Goal: Check status: Check status

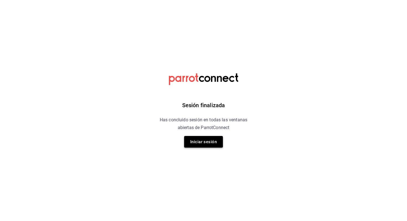
click at [194, 138] on button "Iniciar sesión" at bounding box center [203, 142] width 39 height 12
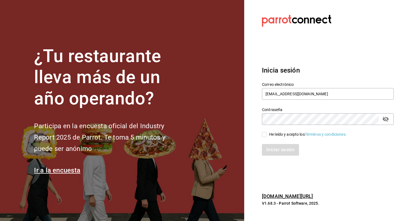
click at [281, 132] on div "He leído y acepto los Términos y condiciones." at bounding box center [308, 135] width 78 height 6
click at [267, 132] on input "He leído y acepto los Términos y condiciones." at bounding box center [264, 134] width 5 height 5
checkbox input "true"
click at [274, 147] on button "Iniciar sesión" at bounding box center [281, 150] width 38 height 12
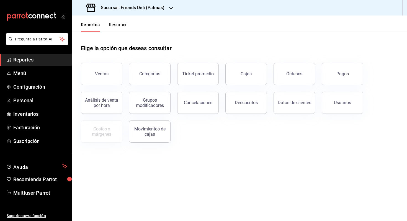
click at [120, 24] on button "Resumen" at bounding box center [118, 26] width 19 height 9
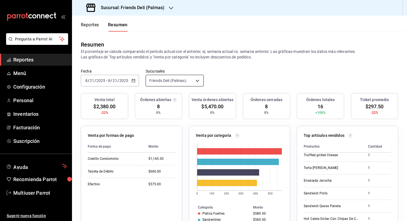
click at [170, 79] on body "Pregunta a Parrot AI Reportes Menú Configuración Personal Inventarios Facturaci…" at bounding box center [203, 110] width 407 height 221
click at [171, 129] on span "Friends Deli (PRIVEE)" at bounding box center [180, 132] width 43 height 6
type input "[object Object],[object Object]"
checkbox input "true"
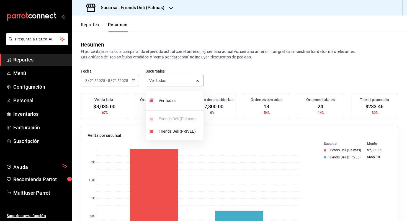
click at [171, 129] on span "Friends Deli (PRIVEE)" at bounding box center [180, 132] width 43 height 6
type input "[object Object]"
checkbox input "false"
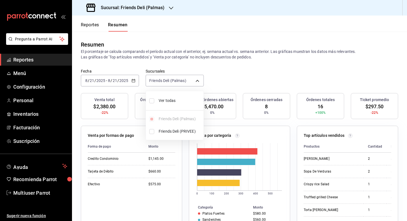
click at [206, 70] on div at bounding box center [203, 110] width 407 height 221
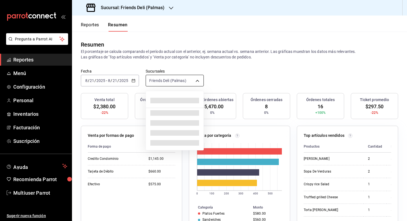
click at [173, 78] on body "Pregunta a Parrot AI Reportes Menú Configuración Personal Inventarios Facturaci…" at bounding box center [203, 110] width 407 height 221
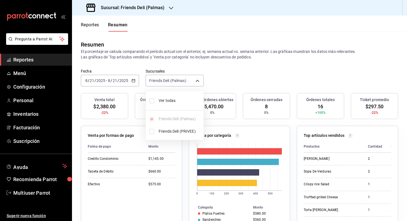
click at [166, 96] on li "Ver todas" at bounding box center [175, 100] width 58 height 15
type input "[object Object],[object Object]"
checkbox input "true"
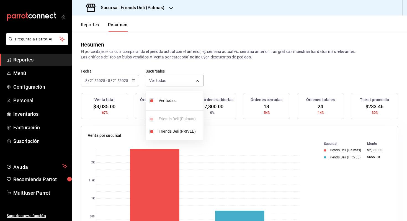
click at [166, 96] on li "Ver todas" at bounding box center [175, 100] width 58 height 15
type input "[object Object]"
checkbox input "false"
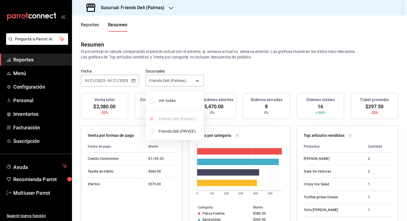
click at [216, 73] on div at bounding box center [203, 110] width 407 height 221
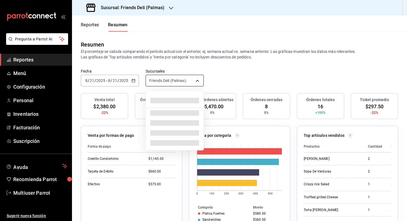
click at [199, 86] on body "Pregunta a Parrot AI Reportes Menú Configuración Personal Inventarios Facturaci…" at bounding box center [203, 110] width 407 height 221
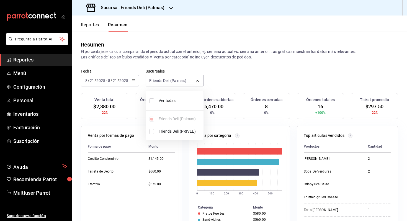
click at [183, 100] on span "Ver todas" at bounding box center [180, 101] width 43 height 6
type input "[object Object],[object Object]"
checkbox input "true"
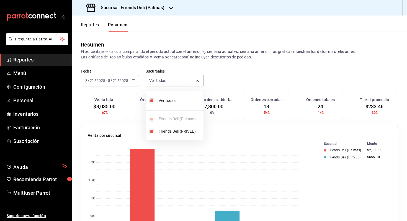
click at [183, 100] on span "Ver todas" at bounding box center [180, 101] width 43 height 6
type input "[object Object]"
checkbox input "false"
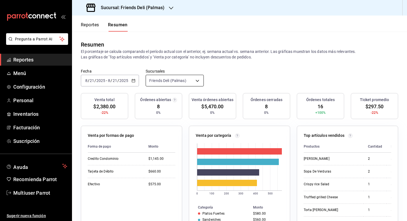
click at [198, 80] on body "Pregunta a Parrot AI Reportes Menú Configuración Personal Inventarios Facturaci…" at bounding box center [203, 110] width 407 height 221
click at [175, 98] on span "Ver todas" at bounding box center [180, 101] width 43 height 6
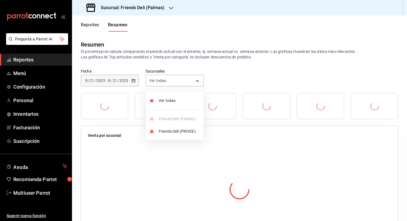
type input "[object Object],[object Object]"
checkbox input "true"
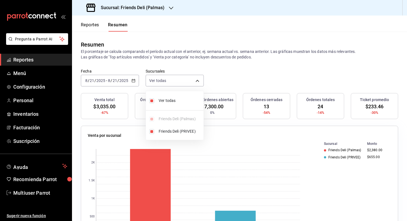
click at [229, 80] on div at bounding box center [203, 110] width 407 height 221
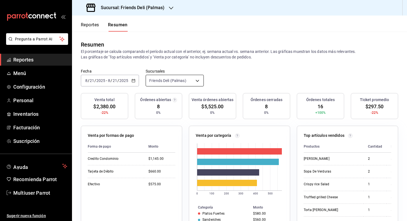
click at [166, 78] on body "Pregunta a Parrot AI Reportes Menú Configuración Personal Inventarios Facturaci…" at bounding box center [203, 110] width 407 height 221
click at [237, 78] on div at bounding box center [203, 110] width 407 height 221
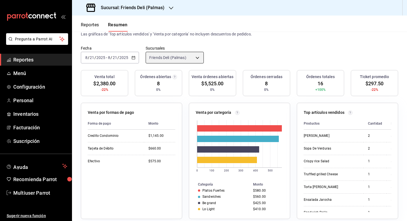
scroll to position [25, 0]
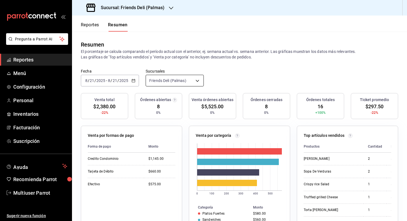
click at [167, 82] on body "Pregunta a Parrot AI Reportes Menú Configuración Personal Inventarios Facturaci…" at bounding box center [203, 110] width 407 height 221
click at [165, 99] on span "Ver todas" at bounding box center [180, 101] width 43 height 6
type input "[object Object],[object Object]"
checkbox input "true"
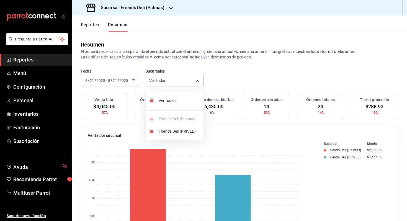
click at [245, 78] on div at bounding box center [203, 110] width 407 height 221
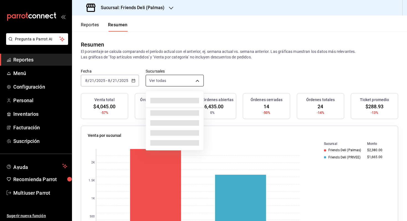
click at [172, 76] on body "Pregunta a Parrot AI Reportes Menú Configuración Personal Inventarios Facturaci…" at bounding box center [203, 110] width 407 height 221
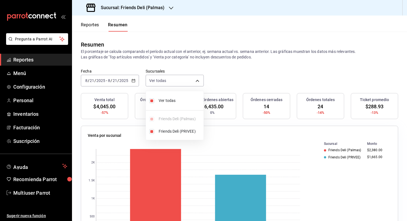
click at [178, 100] on span "Ver todas" at bounding box center [180, 101] width 43 height 6
type input "[object Object]"
checkbox input "false"
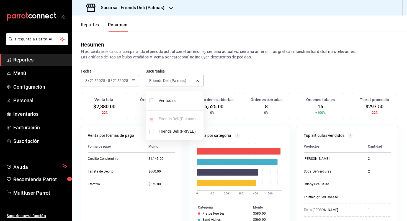
click at [276, 139] on div at bounding box center [203, 110] width 407 height 221
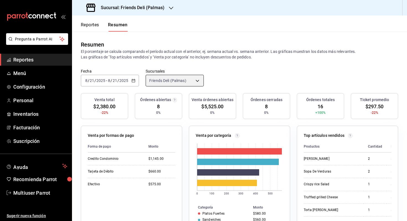
scroll to position [0, 0]
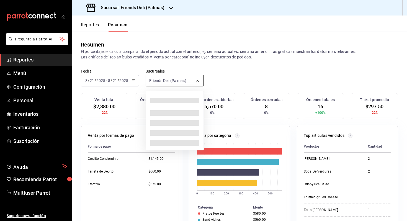
click at [183, 83] on body "Pregunta a Parrot AI Reportes Menú Configuración Personal Inventarios Facturaci…" at bounding box center [203, 110] width 407 height 221
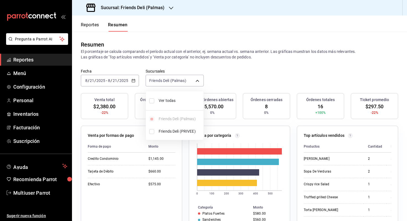
click at [176, 99] on span "Ver todas" at bounding box center [180, 101] width 43 height 6
type input "[object Object],[object Object]"
checkbox input "true"
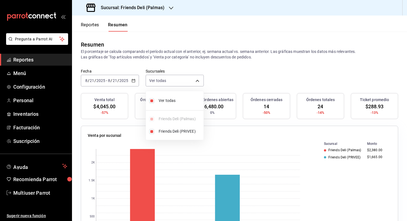
click at [230, 77] on div at bounding box center [203, 110] width 407 height 221
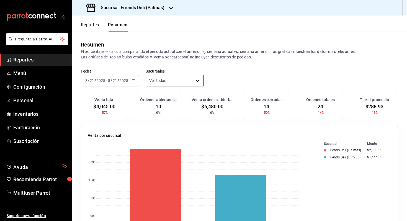
click at [189, 81] on body "Pregunta a Parrot AI Reportes Menú Configuración Personal Inventarios Facturaci…" at bounding box center [203, 110] width 407 height 221
click at [182, 101] on span "Ver todas" at bounding box center [180, 101] width 43 height 6
type input "[object Object]"
checkbox input "false"
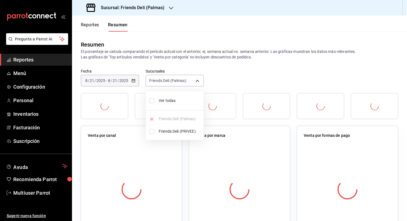
click at [231, 78] on div at bounding box center [203, 110] width 407 height 221
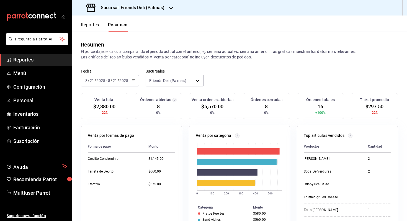
click at [124, 83] on input "2025" at bounding box center [123, 80] width 9 height 4
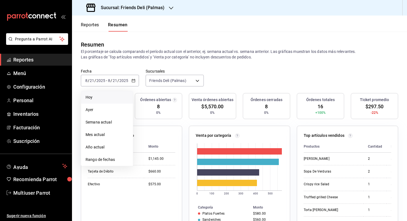
click at [115, 99] on span "Hoy" at bounding box center [107, 97] width 43 height 6
click at [128, 85] on div "[DATE] [DATE] - [DATE] [DATE]" at bounding box center [110, 81] width 58 height 12
click at [114, 137] on span "Mes actual" at bounding box center [107, 135] width 43 height 6
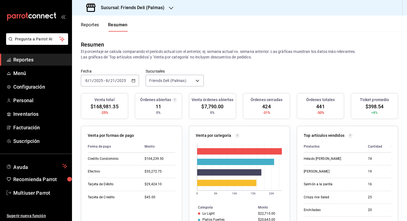
click at [128, 82] on div "[DATE] [DATE] - [DATE] [DATE]" at bounding box center [110, 81] width 58 height 12
click at [119, 94] on li "Hoy" at bounding box center [107, 97] width 52 height 12
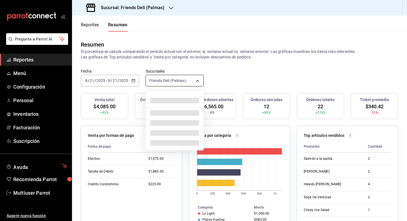
click at [182, 78] on body "Pregunta a Parrot AI Reportes Menú Configuración Personal Inventarios Facturaci…" at bounding box center [203, 110] width 407 height 221
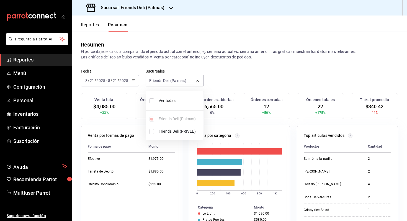
click at [182, 104] on li "Ver todas" at bounding box center [175, 100] width 58 height 15
type input "[object Object],[object Object]"
checkbox input "true"
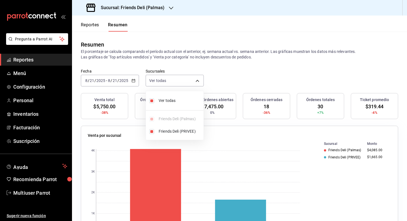
click at [183, 80] on div at bounding box center [203, 110] width 407 height 221
click at [183, 80] on body "Pregunta a Parrot AI Reportes Menú Configuración Personal Inventarios Facturaci…" at bounding box center [203, 110] width 407 height 221
click at [175, 100] on span "Ver todas" at bounding box center [180, 101] width 43 height 6
type input "[object Object]"
checkbox input "false"
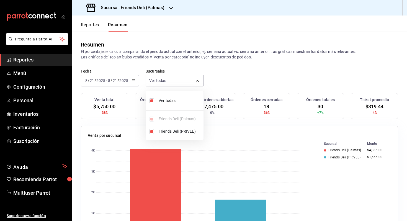
checkbox input "false"
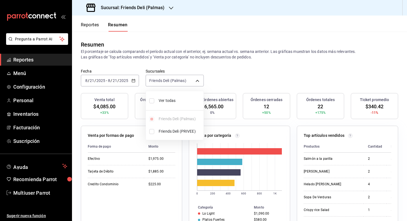
click at [150, 96] on li "Ver todas" at bounding box center [175, 100] width 58 height 15
type input "[object Object],[object Object]"
checkbox input "true"
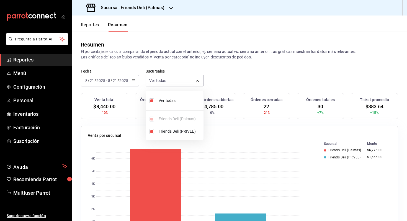
click at [206, 175] on div at bounding box center [203, 110] width 407 height 221
click at [185, 79] on body "Pregunta a Parrot AI Reportes Menú Configuración Personal Inventarios Facturaci…" at bounding box center [203, 110] width 407 height 221
click at [177, 130] on span "Friends Deli (PRIVEE)" at bounding box center [180, 132] width 43 height 6
type input "[object Object]"
checkbox input "false"
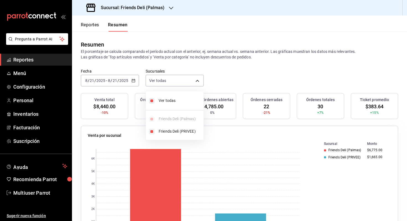
checkbox input "false"
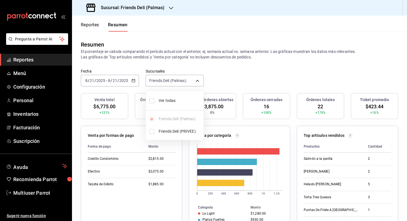
click at [259, 153] on div at bounding box center [203, 110] width 407 height 221
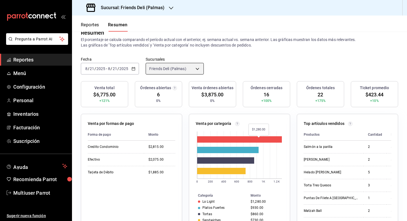
scroll to position [17, 0]
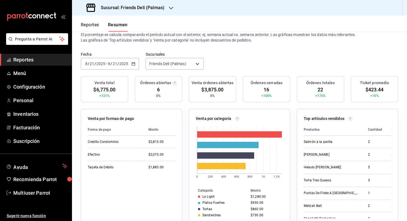
click at [134, 64] on icon "button" at bounding box center [134, 64] width 4 height 4
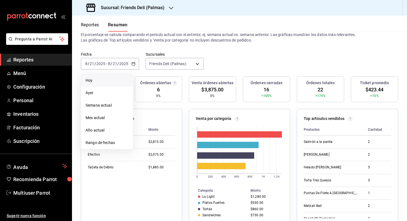
click at [126, 80] on span "Hoy" at bounding box center [107, 81] width 43 height 6
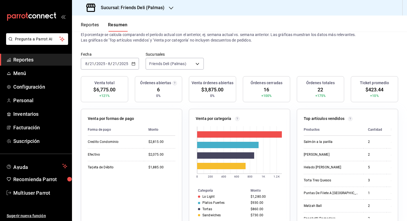
click at [124, 62] on input "2025" at bounding box center [123, 64] width 9 height 4
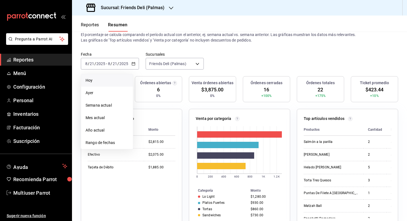
click at [121, 83] on span "Hoy" at bounding box center [107, 81] width 43 height 6
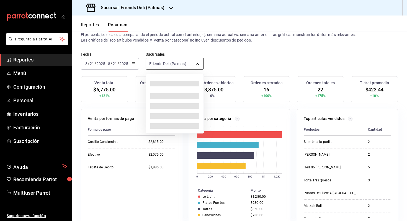
click at [196, 65] on body "Pregunta a Parrot AI Reportes Menú Configuración Personal Inventarios Facturaci…" at bounding box center [203, 110] width 407 height 221
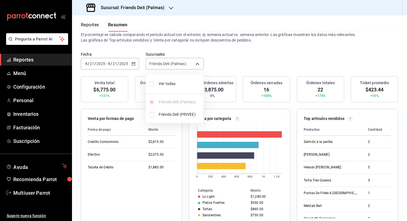
click at [123, 63] on div at bounding box center [203, 110] width 407 height 221
click at [96, 28] on button "Reportes" at bounding box center [90, 26] width 18 height 9
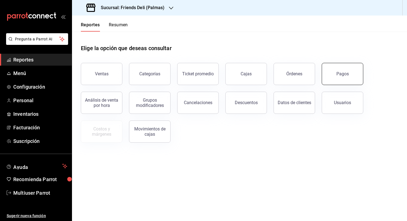
click at [339, 78] on button "Pagos" at bounding box center [343, 74] width 42 height 22
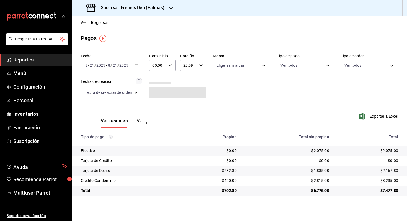
click at [133, 64] on div "[DATE] [DATE] - [DATE] [DATE]" at bounding box center [112, 66] width 62 height 12
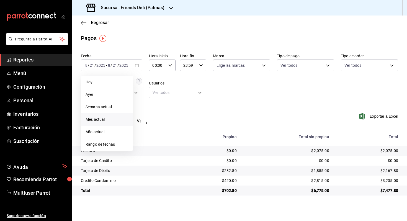
click at [123, 118] on span "Mes actual" at bounding box center [107, 120] width 43 height 6
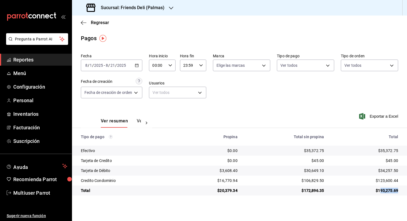
drag, startPoint x: 380, startPoint y: 191, endPoint x: 405, endPoint y: 193, distance: 25.5
click at [406, 192] on td "$193,275.69" at bounding box center [368, 191] width 79 height 10
drag, startPoint x: 378, startPoint y: 190, endPoint x: 403, endPoint y: 189, distance: 24.9
click at [404, 189] on td "$193,275.69" at bounding box center [368, 191] width 79 height 10
copy div "193,275.69"
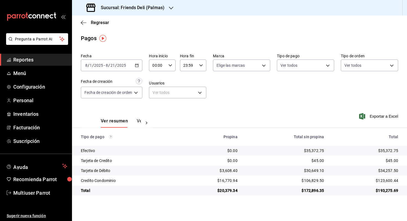
click at [111, 64] on input "21" at bounding box center [112, 65] width 5 height 4
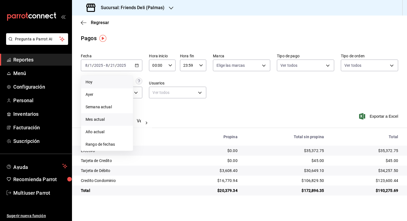
click at [109, 81] on span "Hoy" at bounding box center [107, 82] width 43 height 6
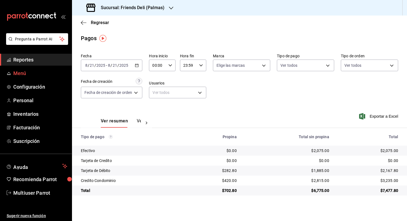
click at [40, 68] on link "Menú" at bounding box center [36, 73] width 72 height 12
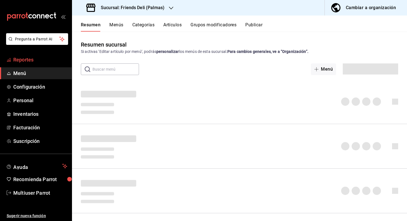
click at [32, 58] on span "Reportes" at bounding box center [40, 59] width 54 height 7
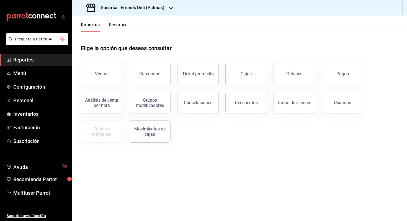
click at [126, 27] on button "Resumen" at bounding box center [118, 26] width 19 height 9
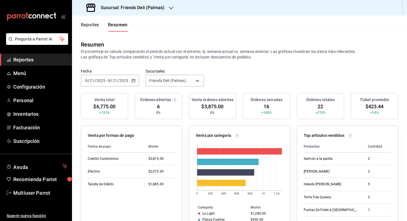
click at [125, 80] on input "2025" at bounding box center [123, 80] width 9 height 4
click at [116, 93] on li "Hoy" at bounding box center [107, 97] width 52 height 12
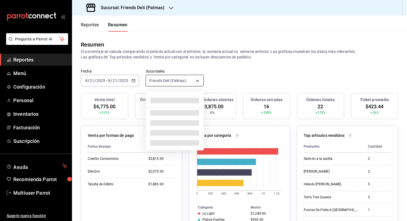
click at [177, 80] on body "Pregunta a Parrot AI Reportes Menú Configuración Personal Inventarios Facturaci…" at bounding box center [203, 110] width 407 height 221
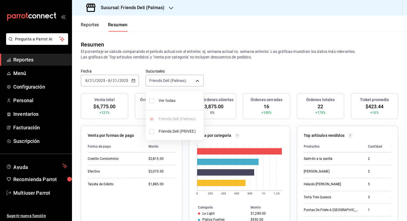
click at [171, 102] on span "Ver todas" at bounding box center [180, 101] width 43 height 6
type input "[object Object],[object Object]"
checkbox input "true"
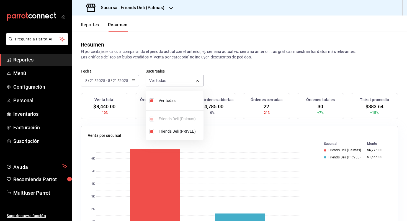
click at [243, 76] on div at bounding box center [203, 110] width 407 height 221
